Goal: Task Accomplishment & Management: Manage account settings

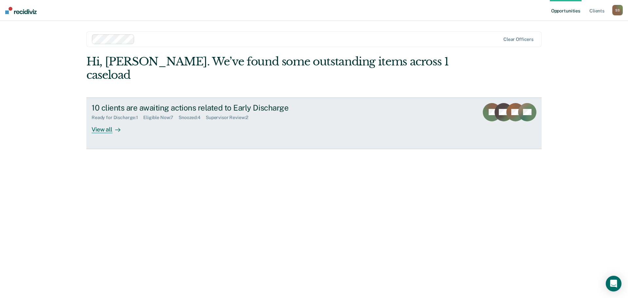
click at [105, 120] on div "View all" at bounding box center [110, 126] width 37 height 13
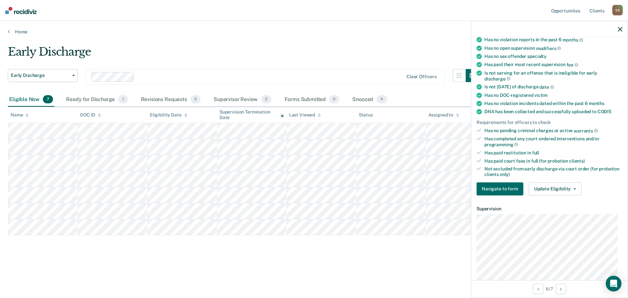
scroll to position [98, 0]
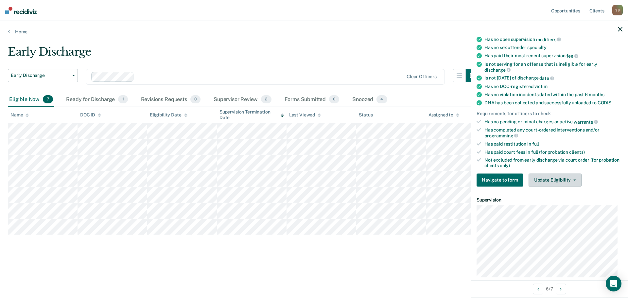
click at [575, 181] on button "Update Eligibility" at bounding box center [554, 179] width 53 height 13
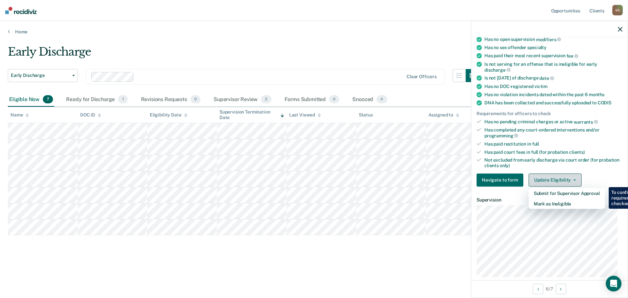
click at [576, 181] on button "Update Eligibility" at bounding box center [554, 179] width 53 height 13
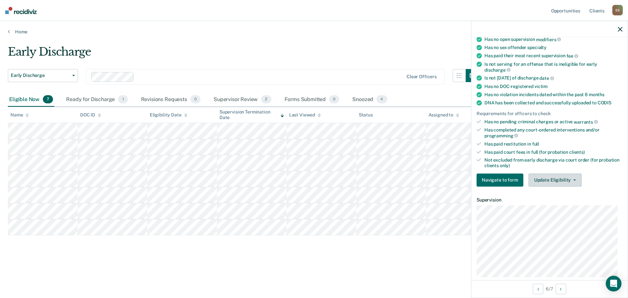
click at [564, 176] on button "Update Eligibility" at bounding box center [554, 179] width 53 height 13
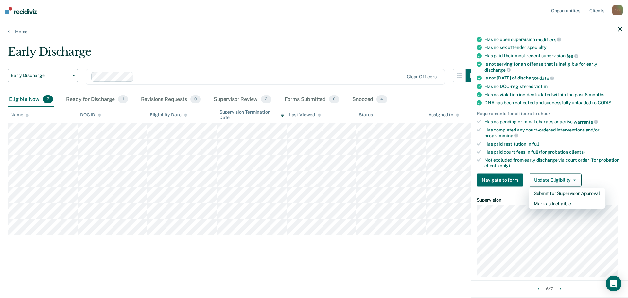
click at [581, 157] on div "Not excluded from early discharge via court order (for probation clients only)" at bounding box center [553, 162] width 138 height 11
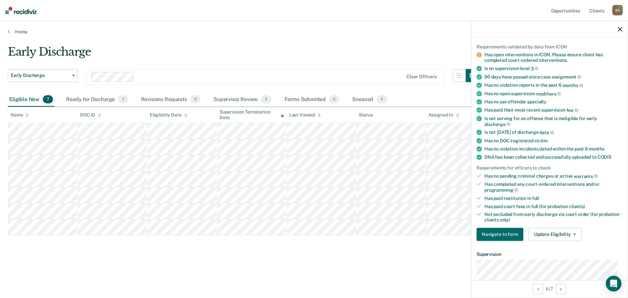
scroll to position [131, 0]
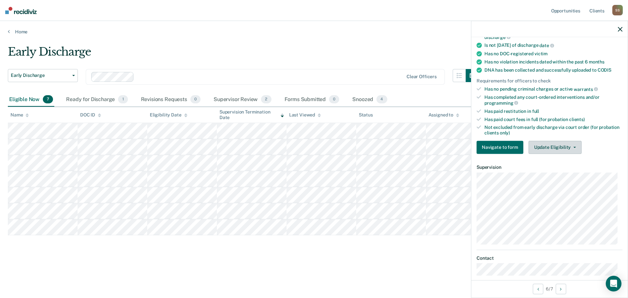
click at [571, 147] on span "button" at bounding box center [573, 146] width 5 height 1
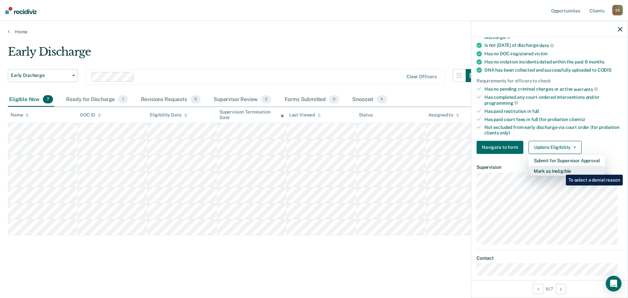
click at [561, 170] on button "Mark as Ineligible" at bounding box center [566, 170] width 77 height 10
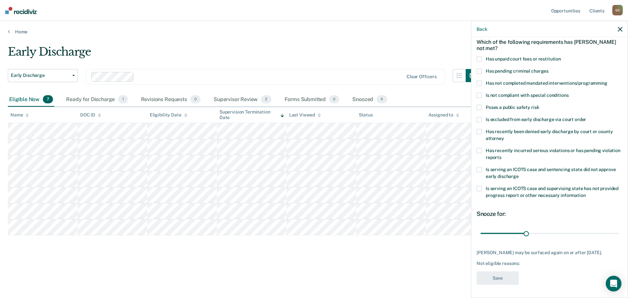
click at [478, 56] on span at bounding box center [478, 58] width 5 height 5
click at [561, 56] on input "Has unpaid court fees or restitution" at bounding box center [561, 56] width 0 height 0
click at [479, 80] on span at bounding box center [478, 82] width 5 height 5
click at [607, 80] on input "Has not completed mandated interventions/programming" at bounding box center [607, 80] width 0 height 0
drag, startPoint x: 492, startPoint y: 226, endPoint x: 514, endPoint y: 230, distance: 22.4
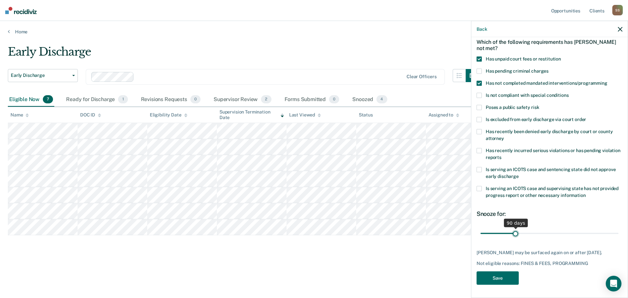
type input "90"
click at [514, 230] on input "range" at bounding box center [549, 233] width 138 height 11
click at [495, 277] on button "Save" at bounding box center [497, 277] width 42 height 13
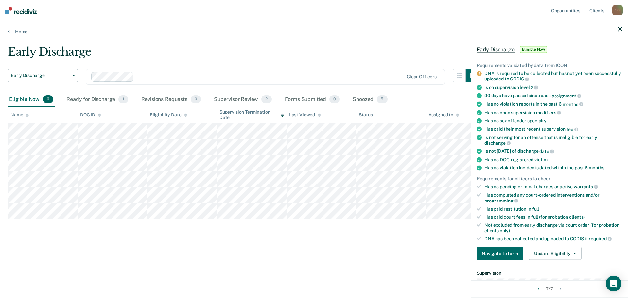
scroll to position [33, 0]
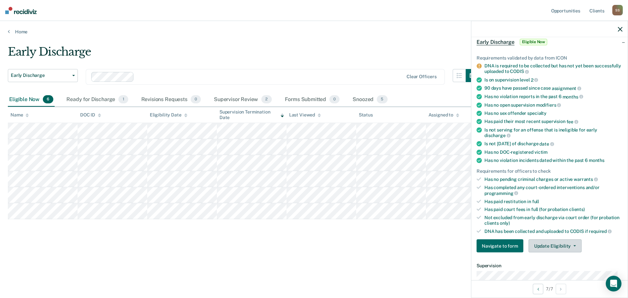
click at [573, 245] on icon "button" at bounding box center [574, 245] width 3 height 1
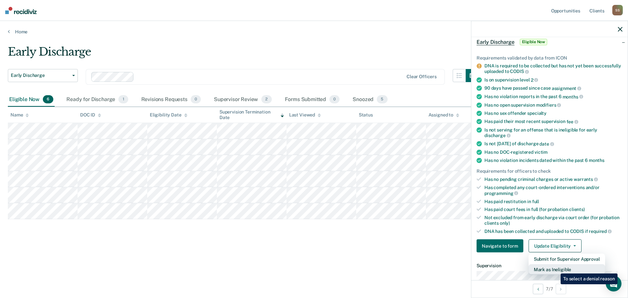
click at [555, 268] on button "Mark as Ineligible" at bounding box center [566, 269] width 77 height 10
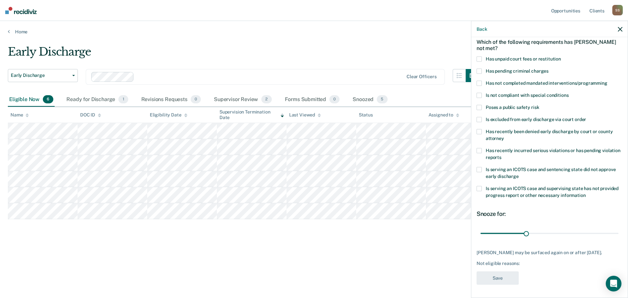
click at [480, 56] on span at bounding box center [478, 58] width 5 height 5
click at [561, 56] on input "Has unpaid court fees or restitution" at bounding box center [561, 56] width 0 height 0
drag, startPoint x: 494, startPoint y: 231, endPoint x: 514, endPoint y: 231, distance: 19.9
type input "90"
click at [514, 231] on input "range" at bounding box center [549, 233] width 138 height 11
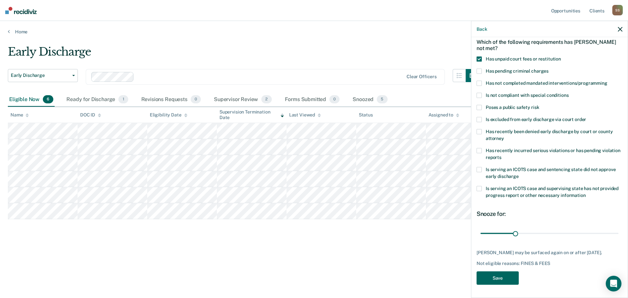
click at [491, 281] on button "Save" at bounding box center [497, 277] width 42 height 13
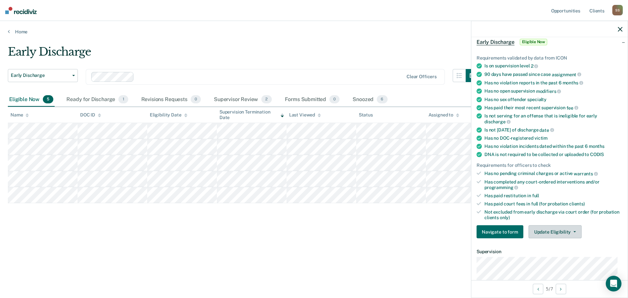
click at [573, 232] on button "Update Eligibility" at bounding box center [554, 231] width 53 height 13
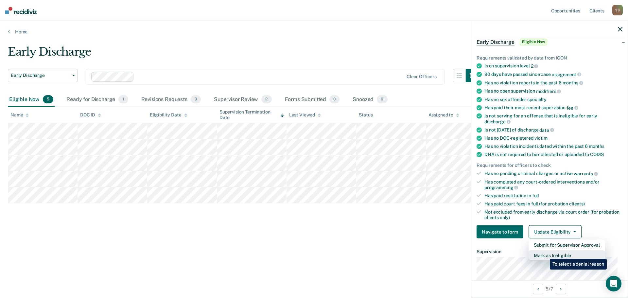
click at [545, 254] on button "Mark as Ineligible" at bounding box center [566, 255] width 77 height 10
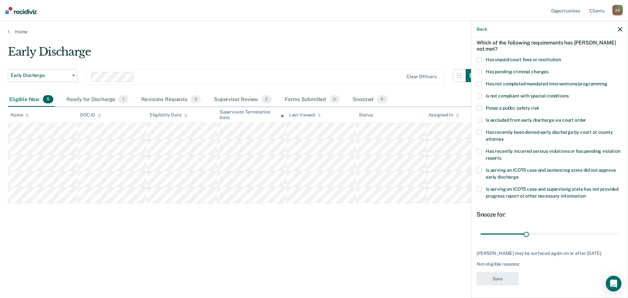
scroll to position [0, 0]
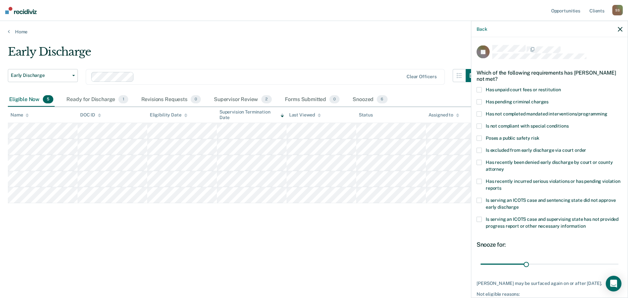
click at [480, 113] on span at bounding box center [478, 113] width 5 height 5
click at [607, 111] on input "Has not completed mandated interventions/programming" at bounding box center [607, 111] width 0 height 0
drag, startPoint x: 525, startPoint y: 265, endPoint x: 567, endPoint y: 263, distance: 42.2
type input "60"
click at [567, 263] on input "range" at bounding box center [549, 263] width 138 height 11
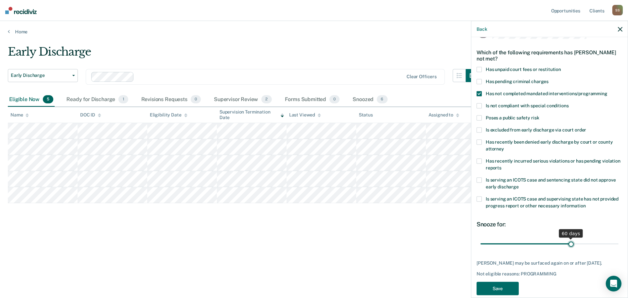
scroll to position [30, 0]
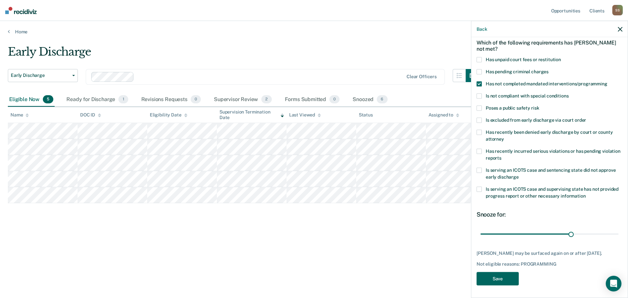
click at [500, 280] on button "Save" at bounding box center [497, 278] width 42 height 13
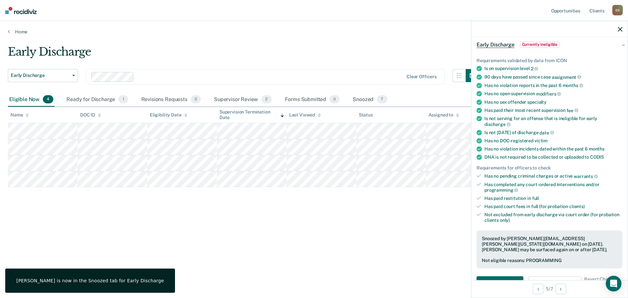
click at [620, 30] on icon "button" at bounding box center [620, 29] width 5 height 5
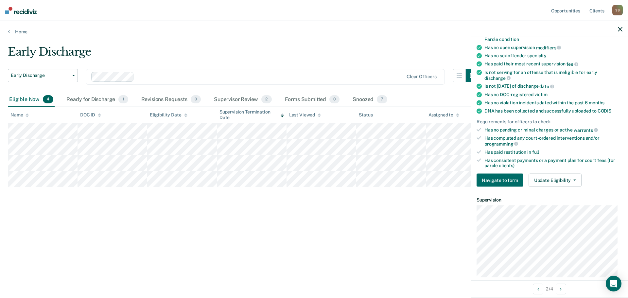
scroll to position [169, 0]
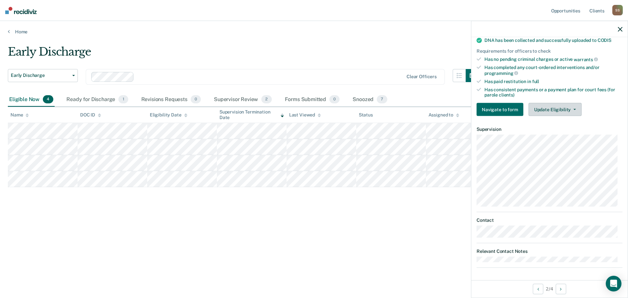
click at [573, 107] on button "Update Eligibility" at bounding box center [554, 109] width 53 height 13
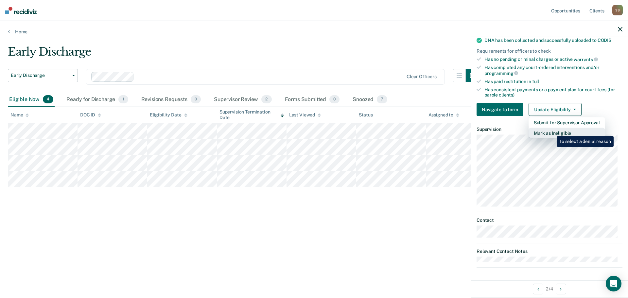
click at [552, 131] on button "Mark as Ineligible" at bounding box center [566, 133] width 77 height 10
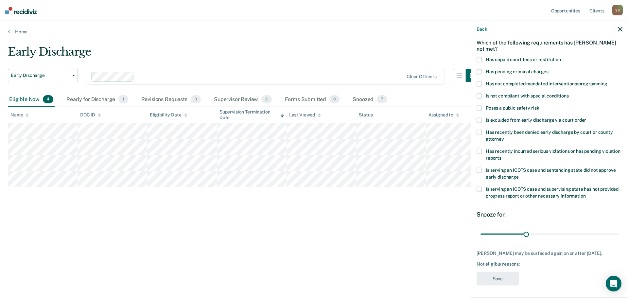
click at [478, 107] on span at bounding box center [478, 107] width 5 height 5
click at [539, 105] on input "Poses a public safety risk" at bounding box center [539, 105] width 0 height 0
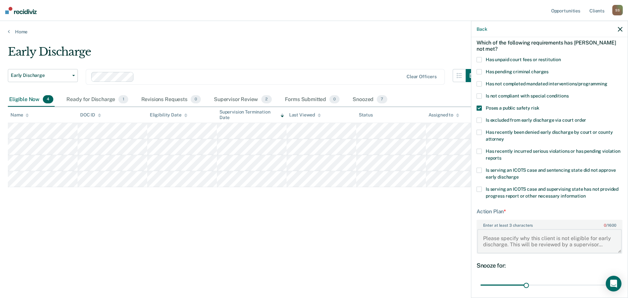
click at [504, 230] on textarea "Enter at least 3 characters 0 / 1600" at bounding box center [549, 241] width 145 height 24
drag, startPoint x: 615, startPoint y: 251, endPoint x: 616, endPoint y: 269, distance: 18.3
click at [616, 268] on textarea "Enter at least 3 characters 0 / 1600" at bounding box center [549, 248] width 145 height 39
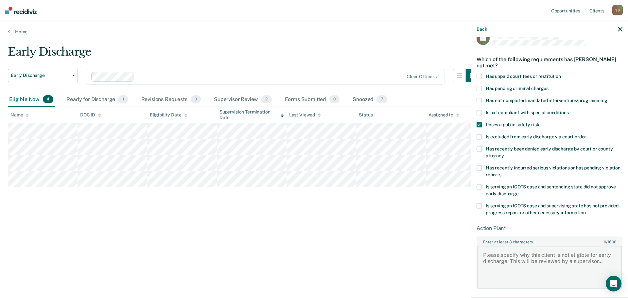
scroll to position [0, 0]
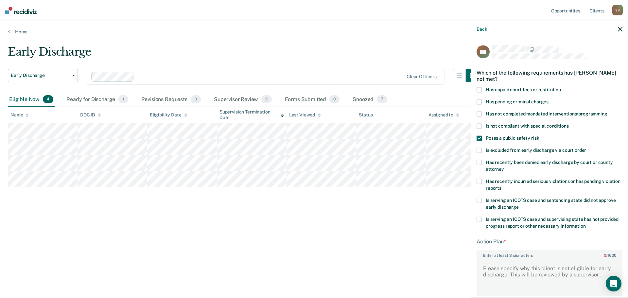
click at [620, 28] on icon "button" at bounding box center [620, 29] width 5 height 5
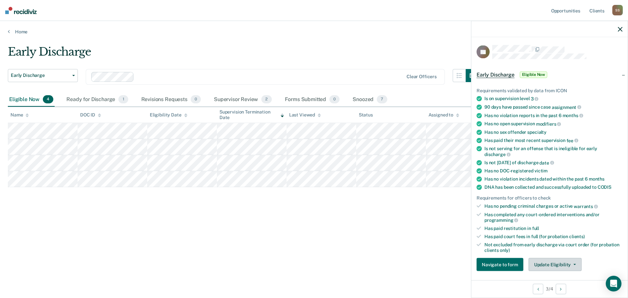
click at [556, 264] on button "Update Eligibility" at bounding box center [554, 264] width 53 height 13
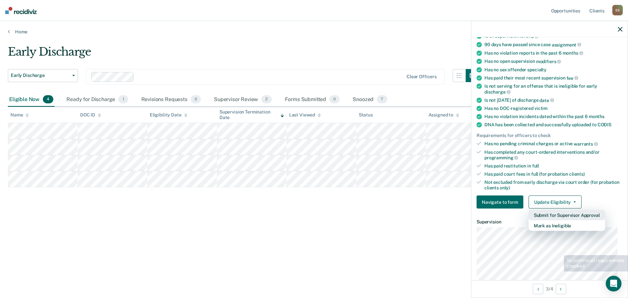
scroll to position [133, 0]
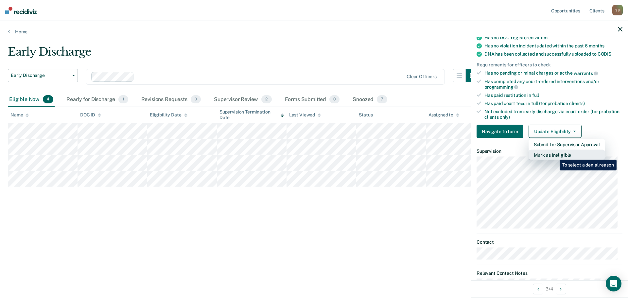
click at [554, 155] on button "Mark as Ineligible" at bounding box center [566, 155] width 77 height 10
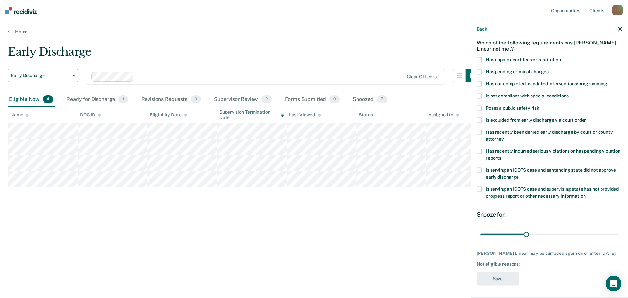
click at [476, 57] on span at bounding box center [478, 59] width 5 height 5
click at [561, 57] on input "Has unpaid court fees or restitution" at bounding box center [561, 57] width 0 height 0
drag, startPoint x: 498, startPoint y: 233, endPoint x: 525, endPoint y: 238, distance: 27.6
type input "120"
click at [525, 238] on input "range" at bounding box center [549, 233] width 138 height 11
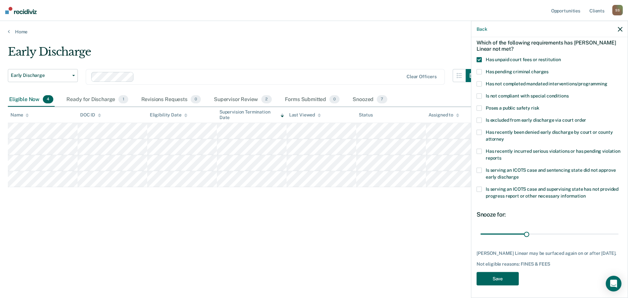
click at [498, 274] on button "Save" at bounding box center [497, 278] width 42 height 13
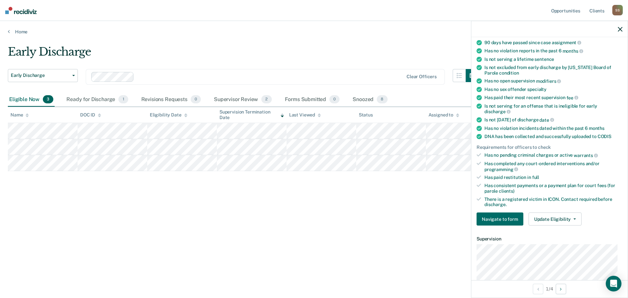
scroll to position [161, 0]
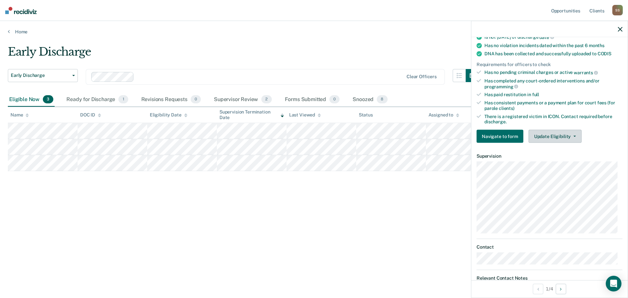
click at [569, 133] on button "Update Eligibility" at bounding box center [554, 136] width 53 height 13
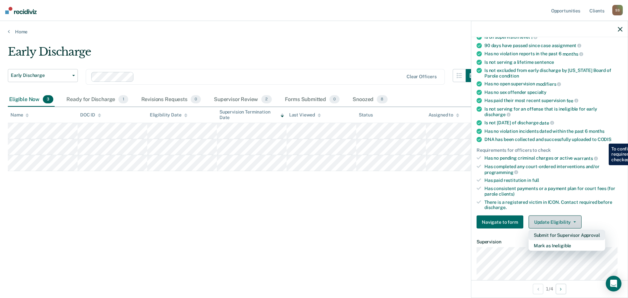
scroll to position [63, 0]
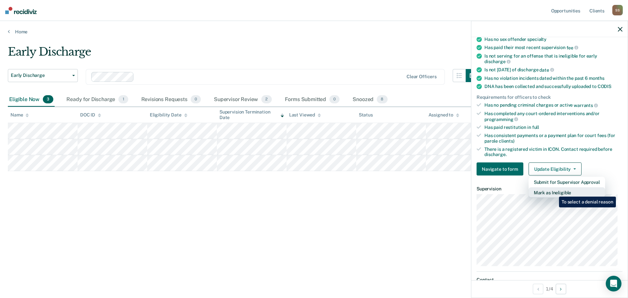
click at [554, 192] on button "Mark as Ineligible" at bounding box center [566, 192] width 77 height 10
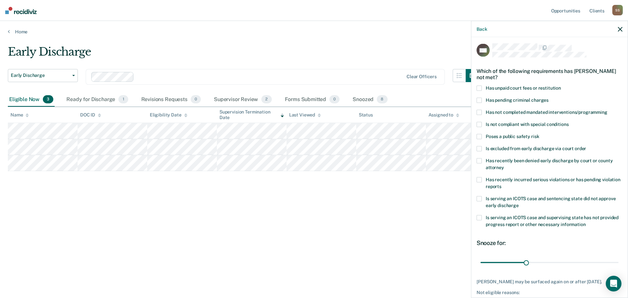
scroll to position [33, 0]
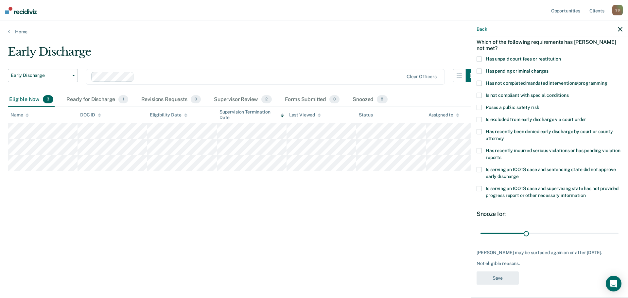
click at [482, 56] on label "Has unpaid court fees or restitution" at bounding box center [549, 59] width 146 height 7
click at [561, 56] on input "Has unpaid court fees or restitution" at bounding box center [561, 56] width 0 height 0
drag, startPoint x: 495, startPoint y: 230, endPoint x: 525, endPoint y: 231, distance: 29.8
click at [525, 231] on input "range" at bounding box center [549, 233] width 138 height 11
type input "120"
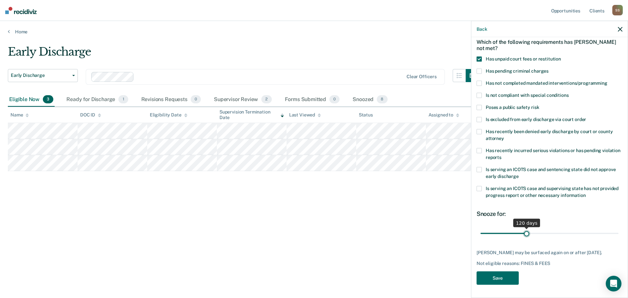
click at [525, 232] on input "range" at bounding box center [549, 233] width 138 height 11
click at [493, 276] on button "Save" at bounding box center [497, 277] width 42 height 13
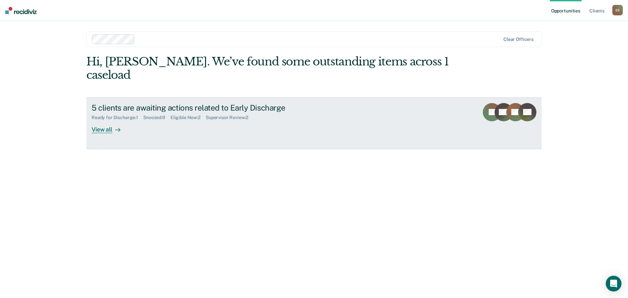
click at [111, 103] on div "5 clients are awaiting actions related to Early Discharge" at bounding box center [207, 107] width 230 height 9
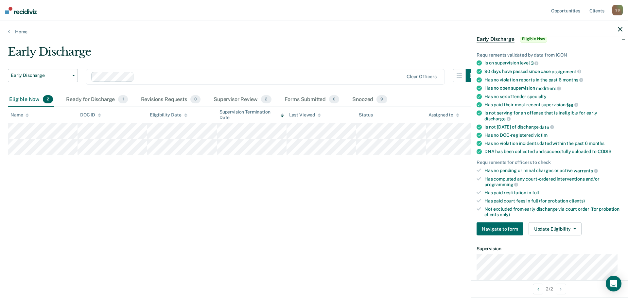
scroll to position [33, 0]
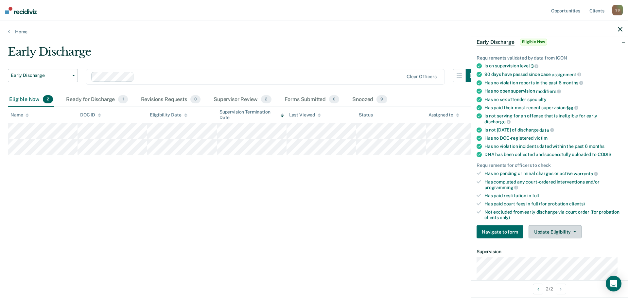
click at [552, 226] on button "Update Eligibility" at bounding box center [554, 231] width 53 height 13
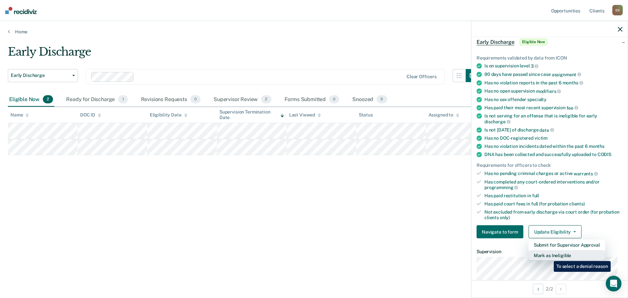
click at [549, 256] on button "Mark as Ineligible" at bounding box center [566, 255] width 77 height 10
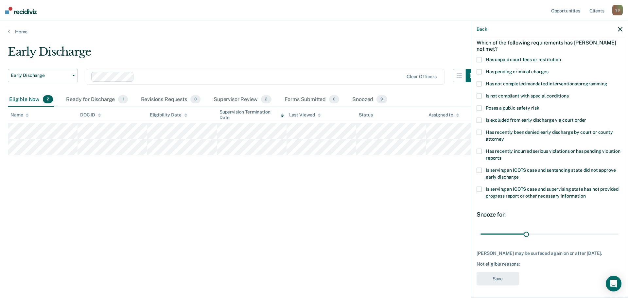
click at [479, 106] on span at bounding box center [478, 107] width 5 height 5
click at [539, 105] on input "Poses a public safety risk" at bounding box center [539, 105] width 0 height 0
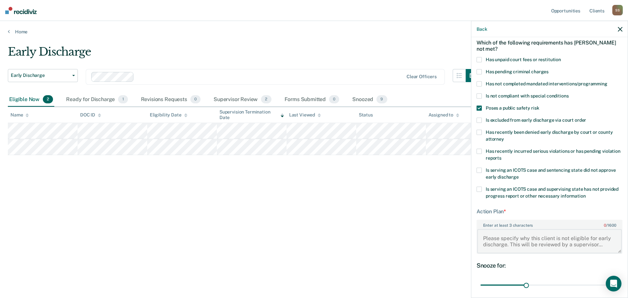
click at [520, 238] on textarea "Enter at least 3 characters 0 / 1600" at bounding box center [549, 241] width 145 height 24
click at [553, 239] on textarea "Enter at least 3 characters 0 / 1600" at bounding box center [549, 241] width 145 height 24
paste textarea "[PERSON_NAME] is not eligible for early discharge because his original charge o…"
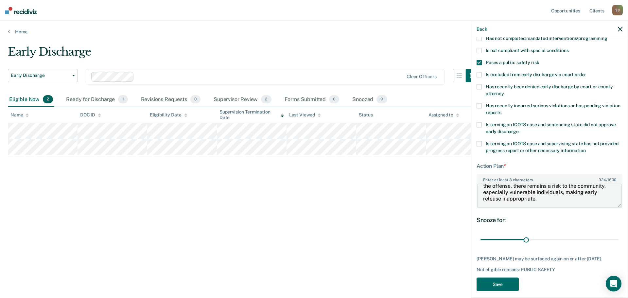
scroll to position [81, 0]
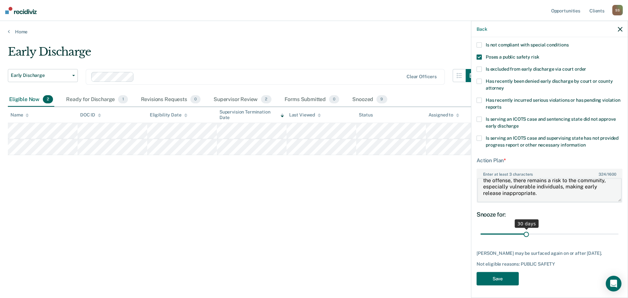
type textarea "[PERSON_NAME] is not eligible for early discharge because his original charge o…"
drag, startPoint x: 524, startPoint y: 233, endPoint x: 614, endPoint y: 244, distance: 90.8
type input "90"
click at [618, 235] on input "range" at bounding box center [549, 233] width 138 height 11
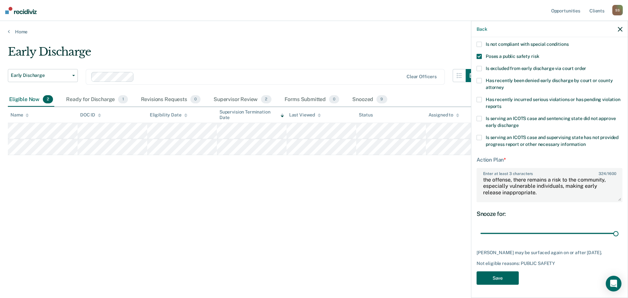
click at [491, 278] on button "Save" at bounding box center [497, 277] width 42 height 13
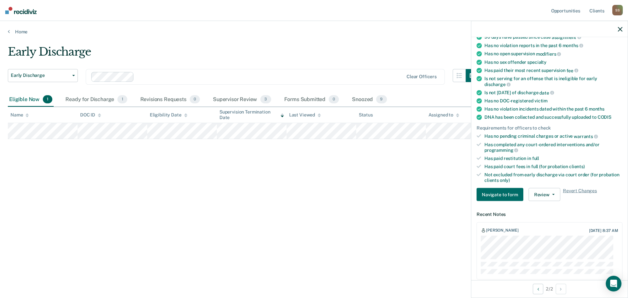
scroll to position [0, 0]
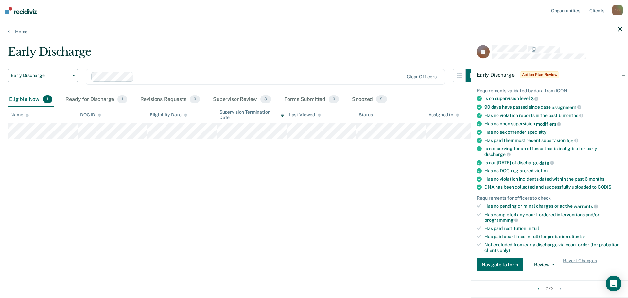
click at [542, 76] on span "Action Plan Review" at bounding box center [540, 74] width 40 height 7
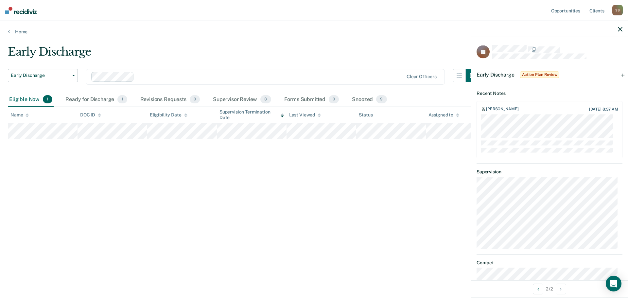
click at [542, 76] on span "Action Plan Review" at bounding box center [540, 74] width 40 height 7
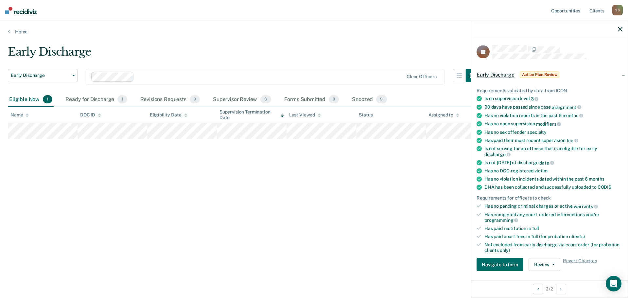
click at [542, 76] on span "Action Plan Review" at bounding box center [540, 74] width 40 height 7
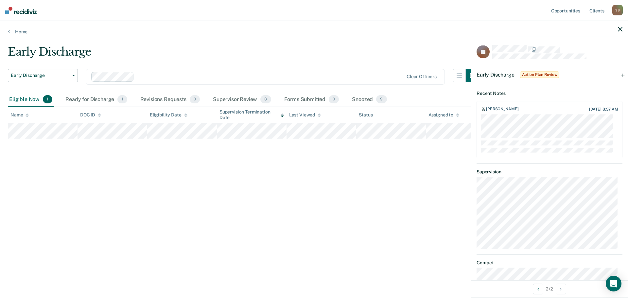
click at [20, 96] on div "Eligible Now 1" at bounding box center [31, 100] width 46 height 14
click at [27, 98] on div "Eligible Now 1" at bounding box center [31, 100] width 46 height 14
click at [91, 102] on div "Ready for Discharge 1" at bounding box center [96, 100] width 64 height 14
click at [166, 97] on div "Revisions Requests 0" at bounding box center [170, 100] width 62 height 14
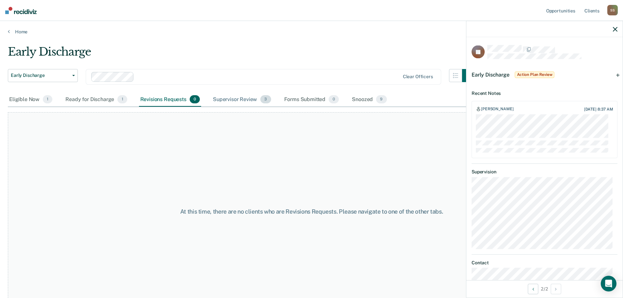
click at [239, 99] on div "Supervisor Review 3" at bounding box center [242, 100] width 61 height 14
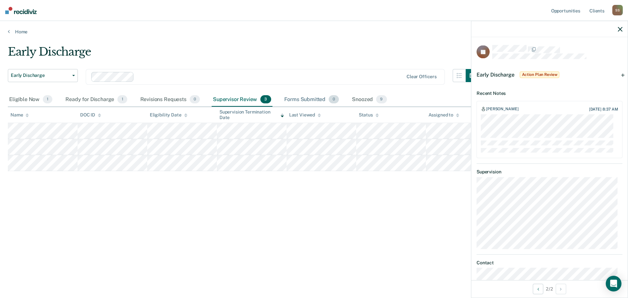
click at [289, 99] on div "Forms Submitted 0" at bounding box center [312, 100] width 58 height 14
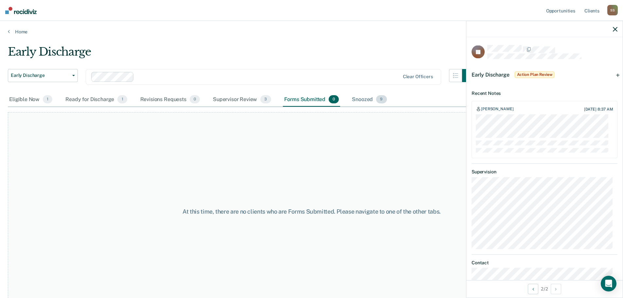
click at [359, 96] on div "Snoozed 9" at bounding box center [368, 100] width 37 height 14
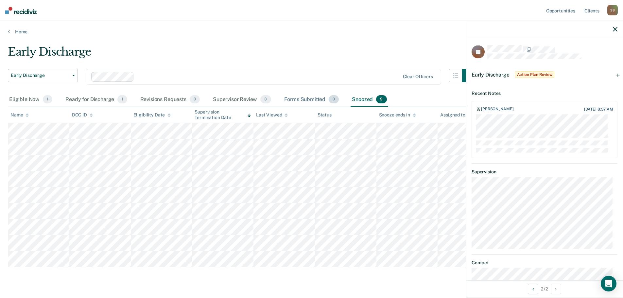
click at [297, 96] on div "Forms Submitted 0" at bounding box center [312, 100] width 58 height 14
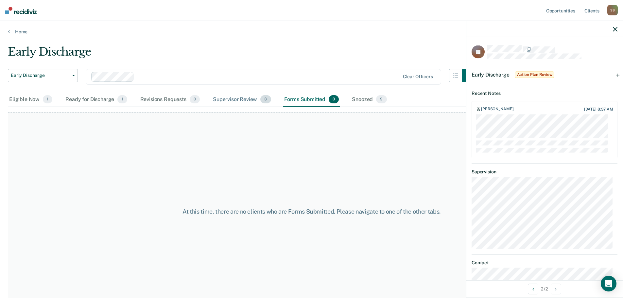
click at [229, 95] on div "Supervisor Review 3" at bounding box center [242, 100] width 61 height 14
